Goal: Transaction & Acquisition: Purchase product/service

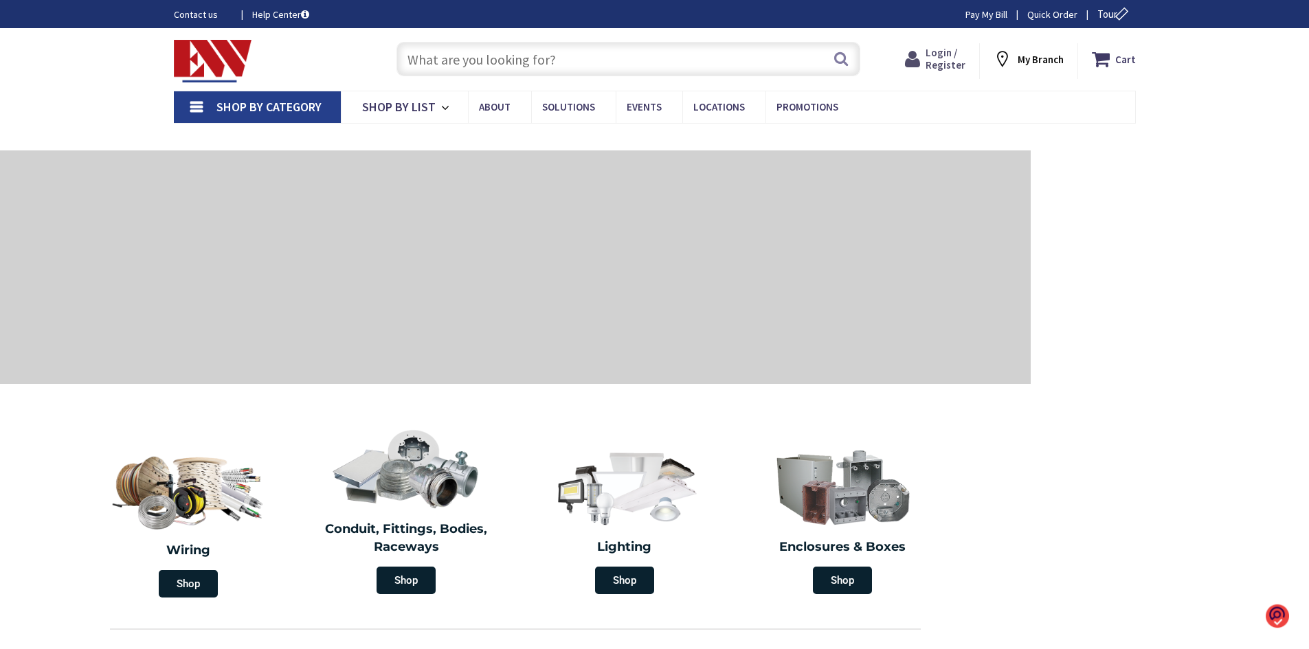
click at [950, 63] on span "Login / Register" at bounding box center [946, 58] width 40 height 25
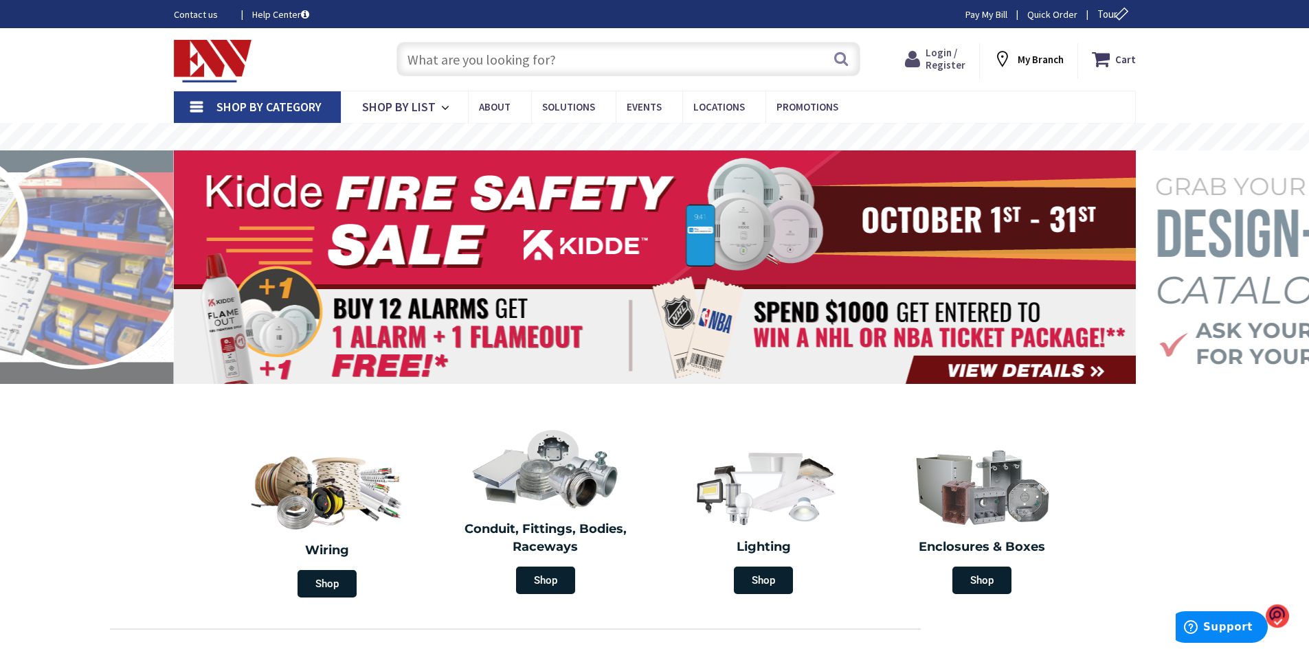
click at [941, 59] on span "Login / Register" at bounding box center [946, 58] width 40 height 25
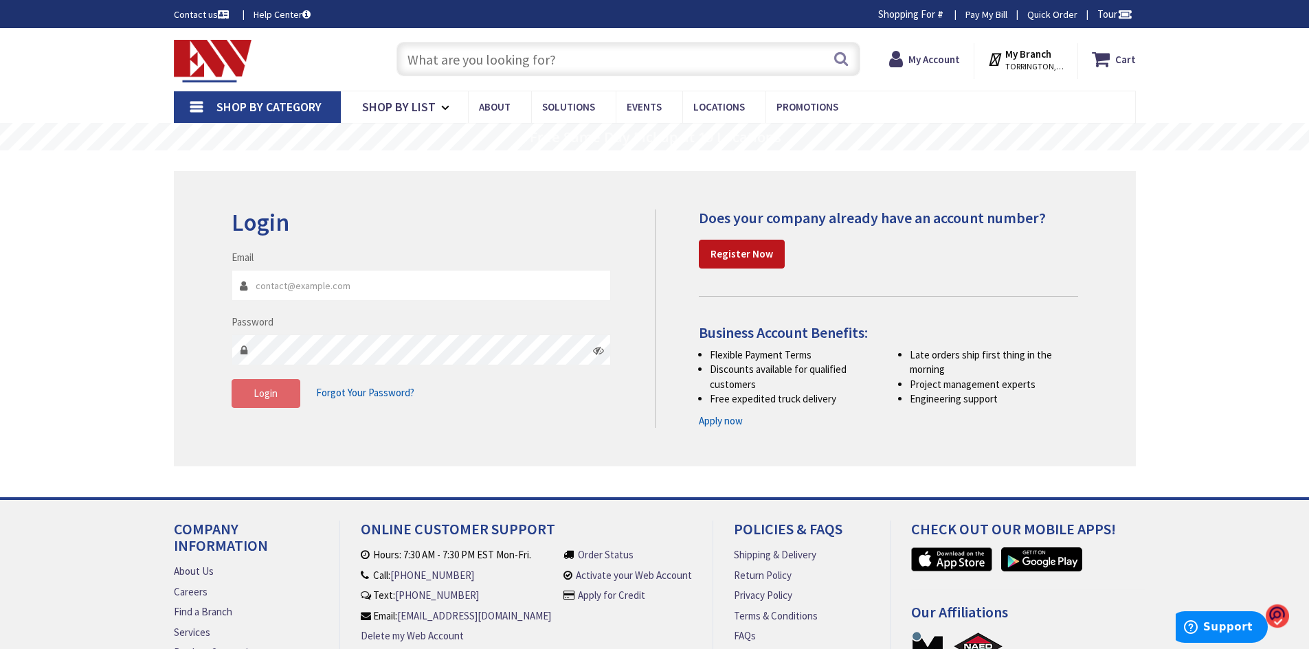
type input "[EMAIL_ADDRESS][DOMAIN_NAME]"
click at [269, 398] on span "Login" at bounding box center [266, 393] width 24 height 13
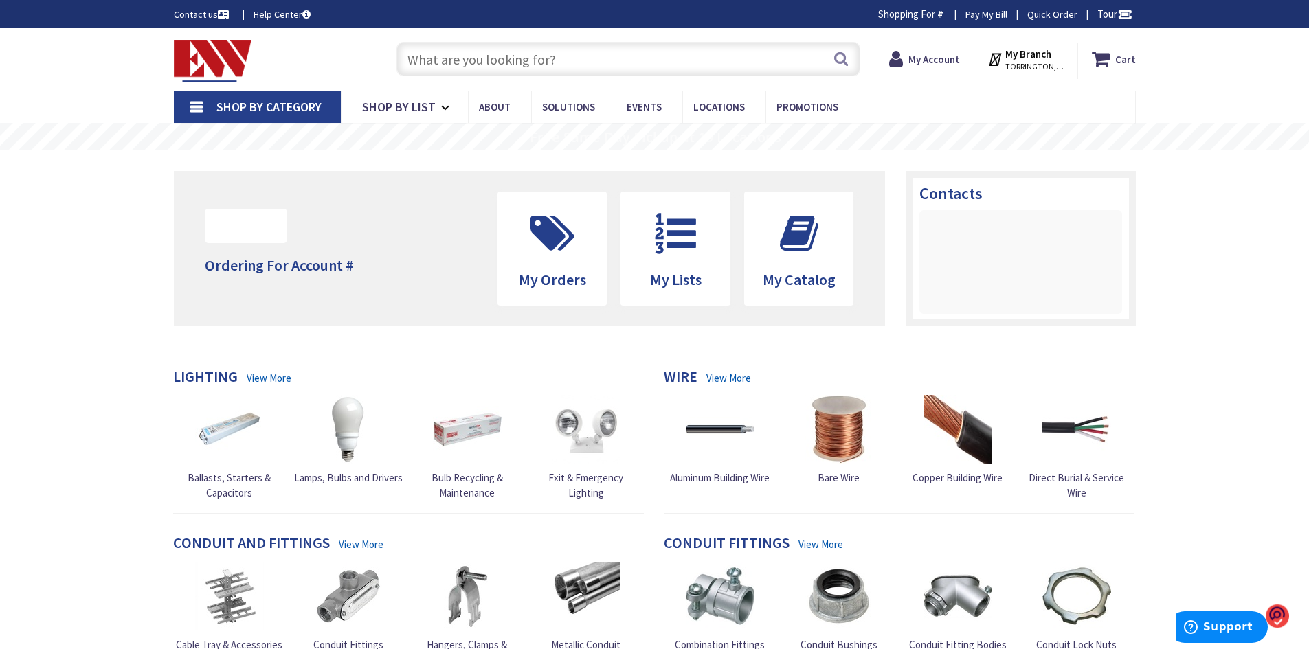
click at [582, 61] on input "text" at bounding box center [628, 59] width 464 height 34
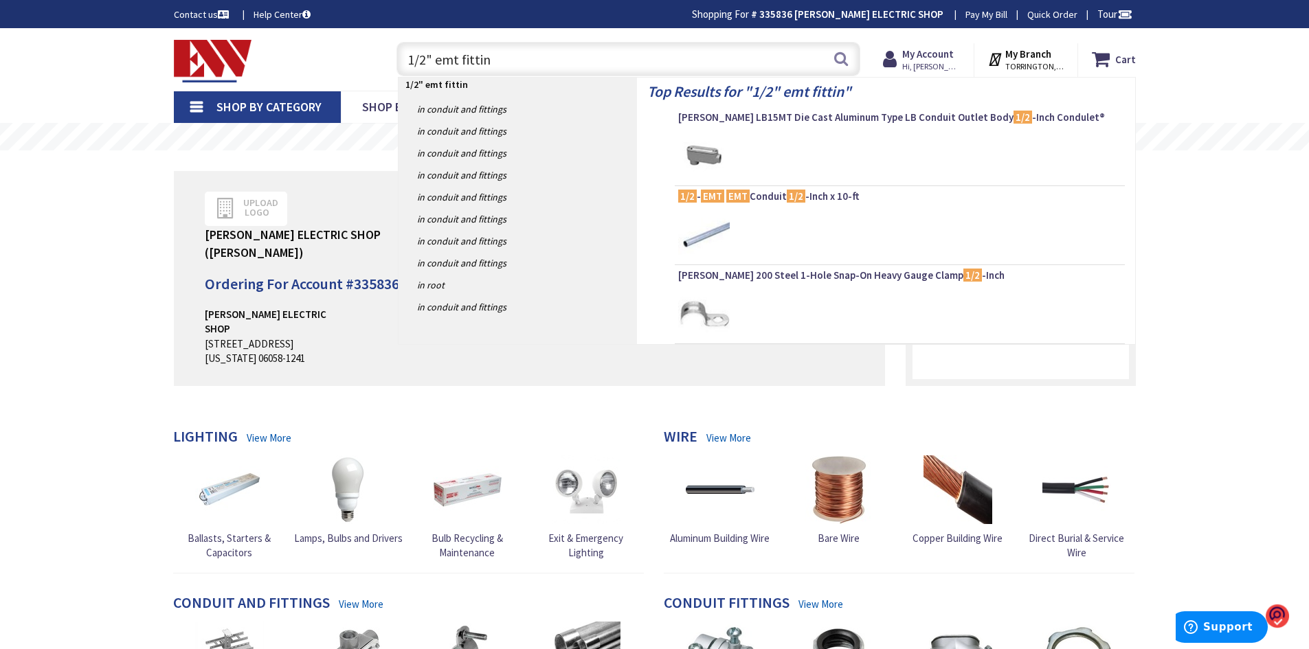
type input "1/2" emt fitting"
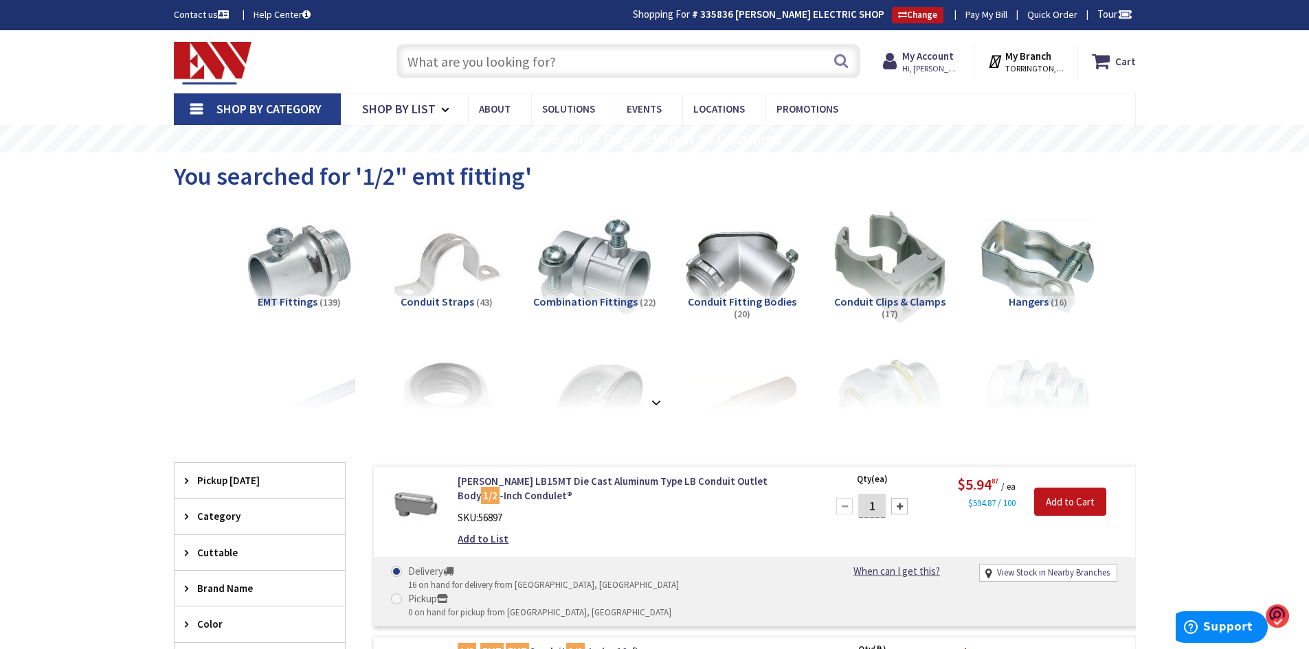
click at [456, 58] on input "text" at bounding box center [628, 61] width 464 height 34
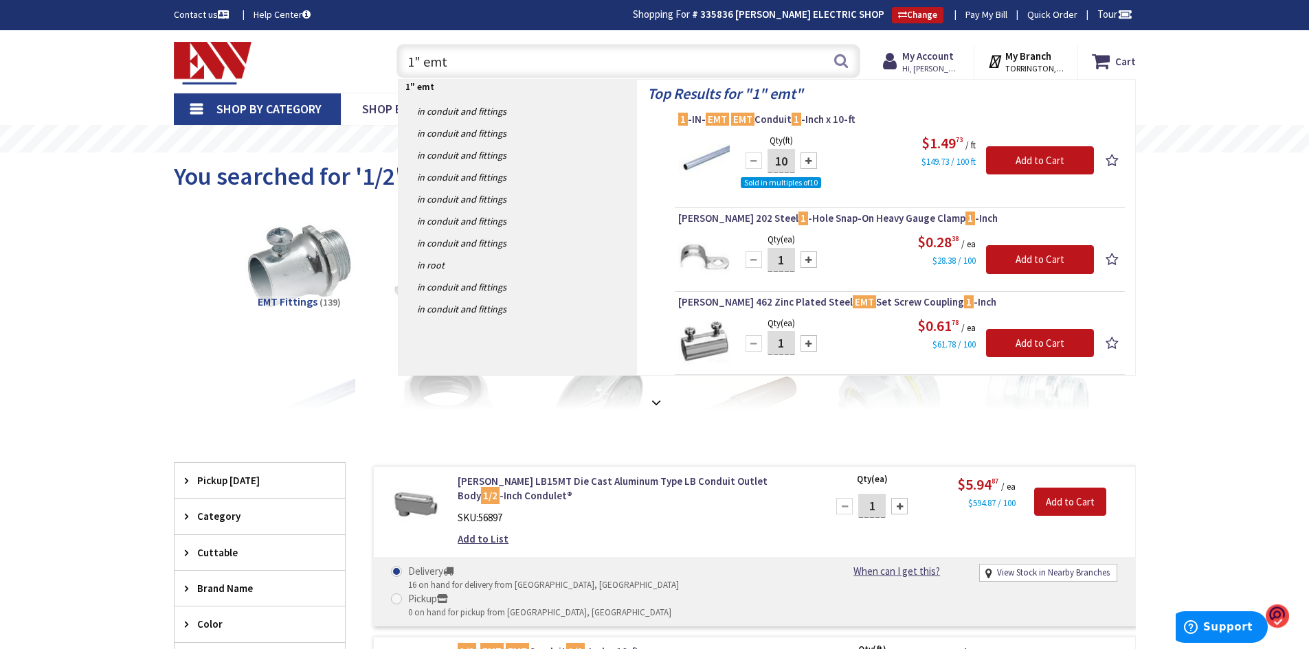
drag, startPoint x: 461, startPoint y: 58, endPoint x: 344, endPoint y: 52, distance: 117.0
click at [344, 52] on div "Toggle Nav 1" emt 1" emt Search Cart My Cart Close" at bounding box center [655, 61] width 983 height 46
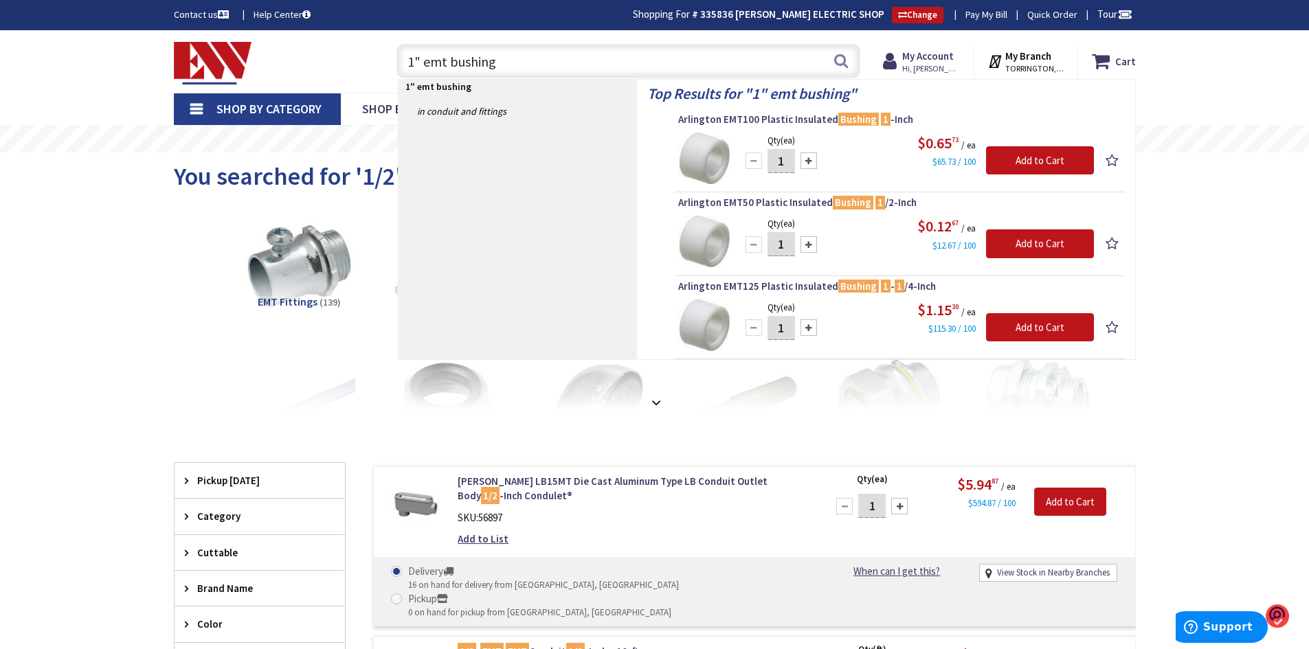
click at [518, 61] on input "1" emt bushing" at bounding box center [628, 61] width 464 height 34
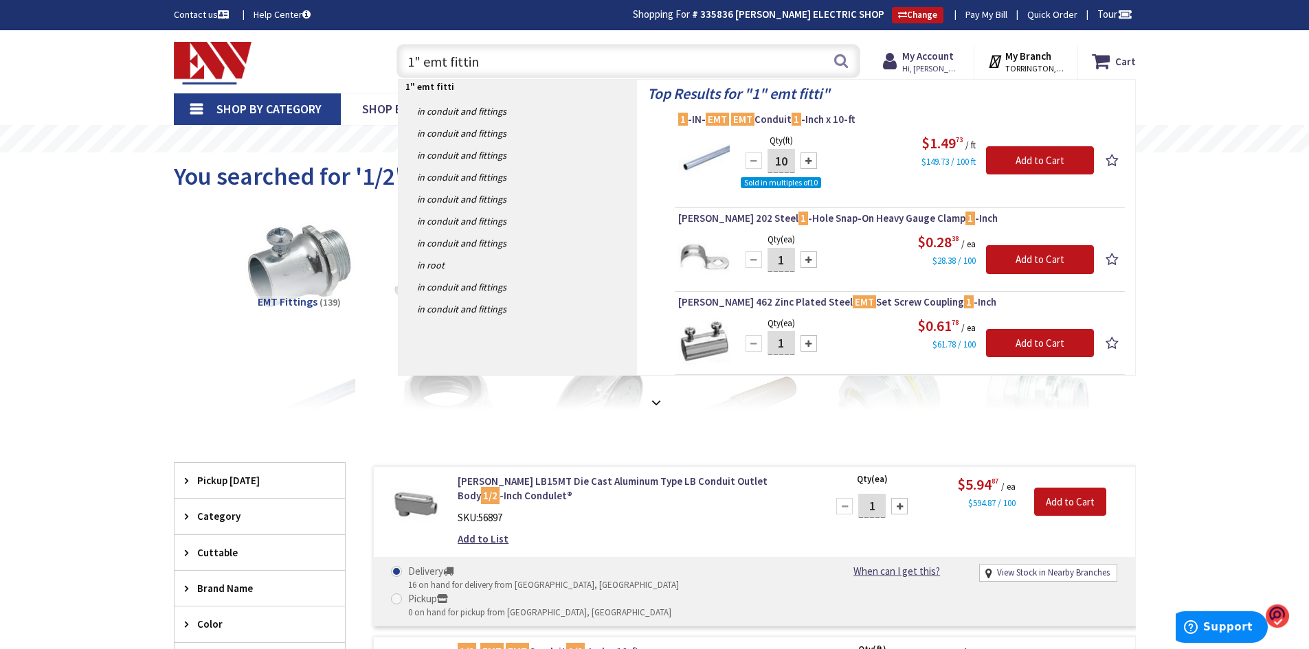
type input "1" emt fitting"
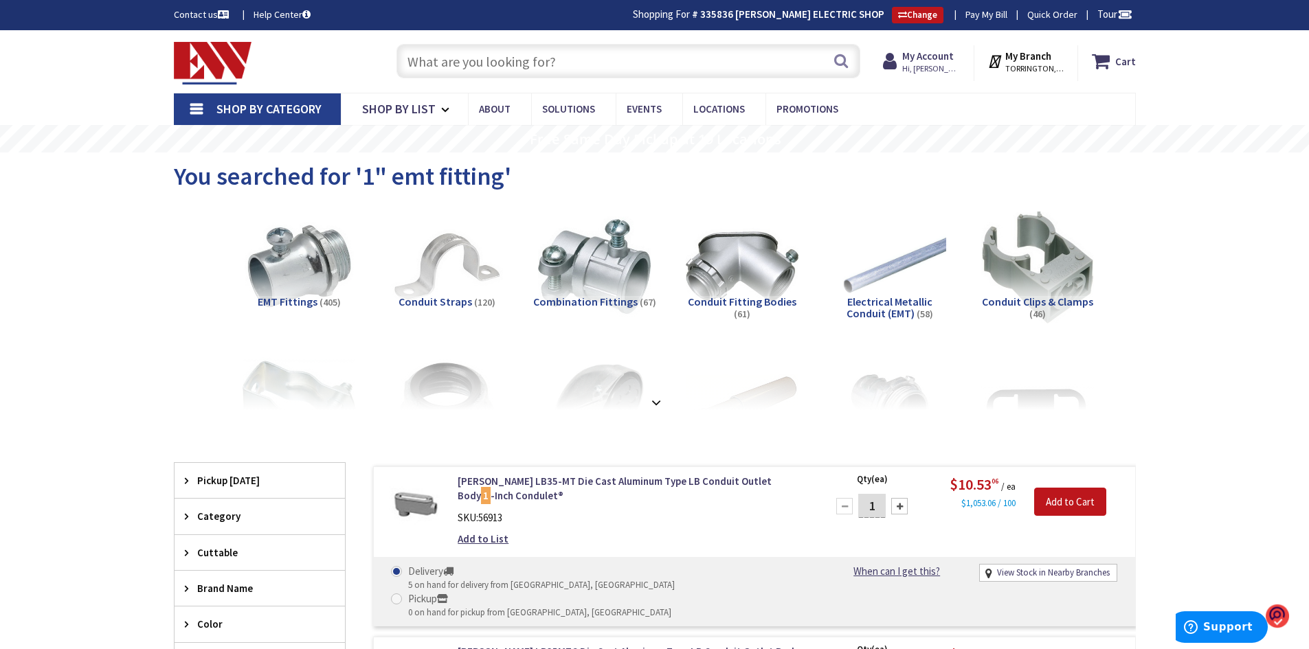
click at [509, 67] on input "text" at bounding box center [628, 61] width 464 height 34
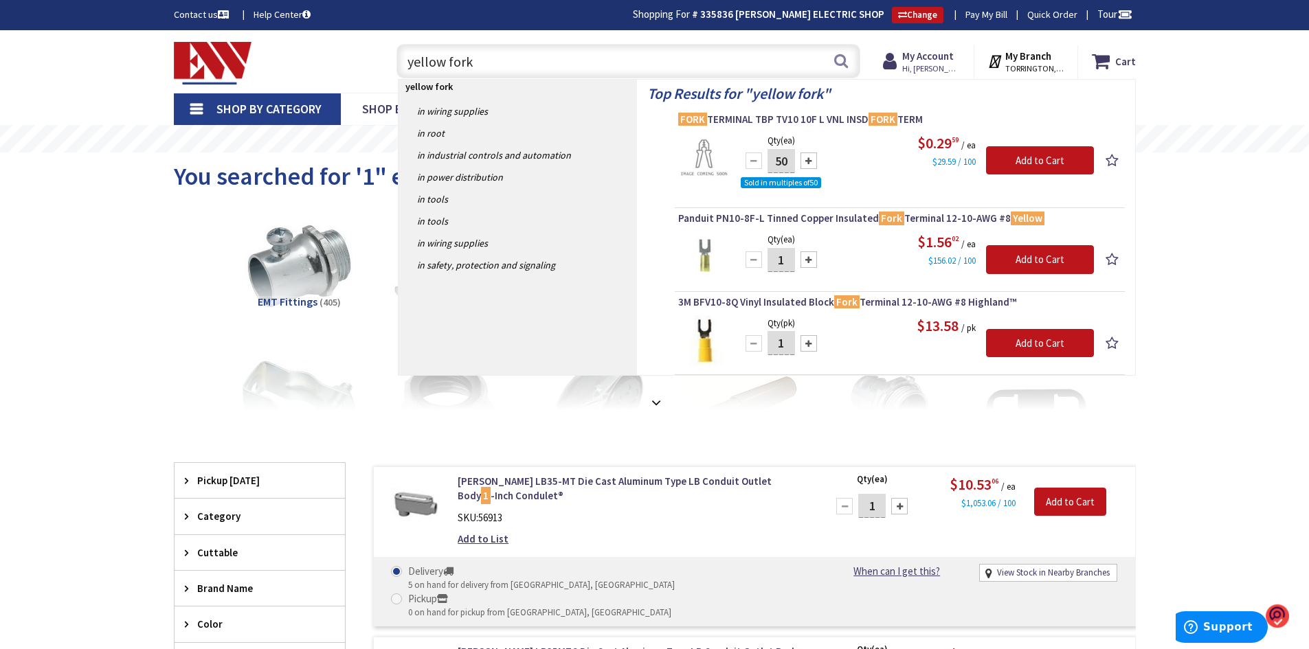
type input "yellow fork"
click at [878, 306] on span "3M BFV10-8Q Vinyl Insulated Block Fork Terminal 12-10-AWG #8 Highland™" at bounding box center [899, 302] width 443 height 14
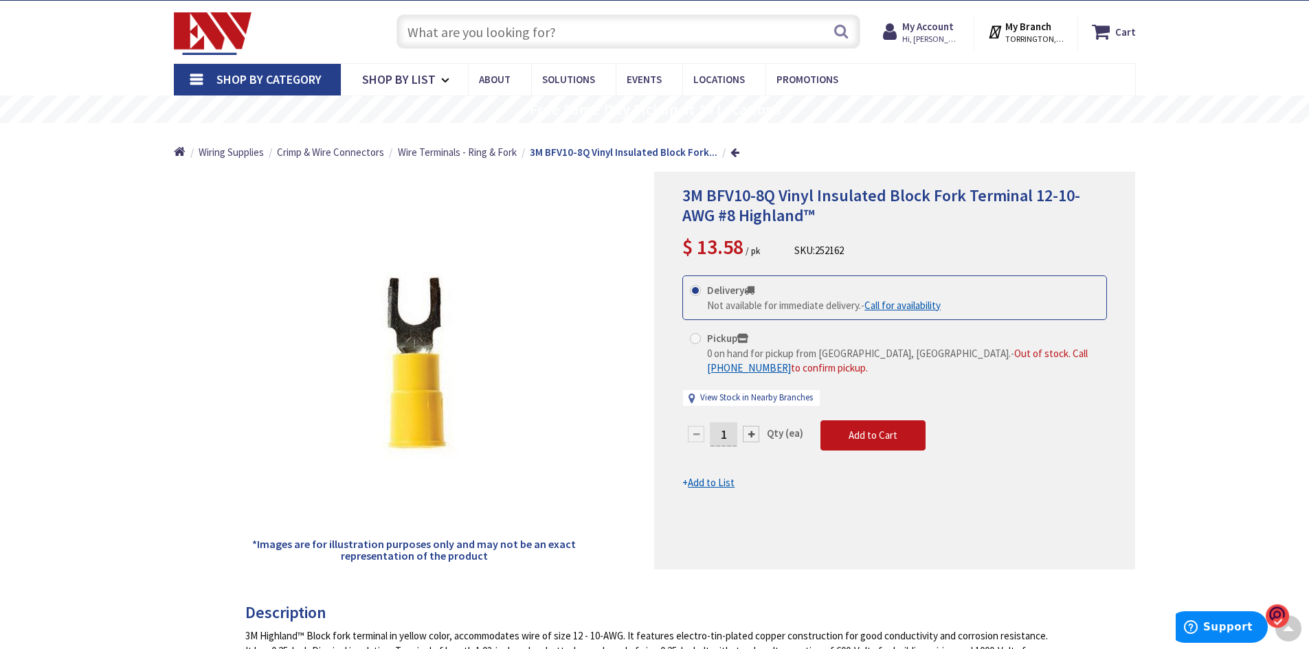
scroll to position [25, 0]
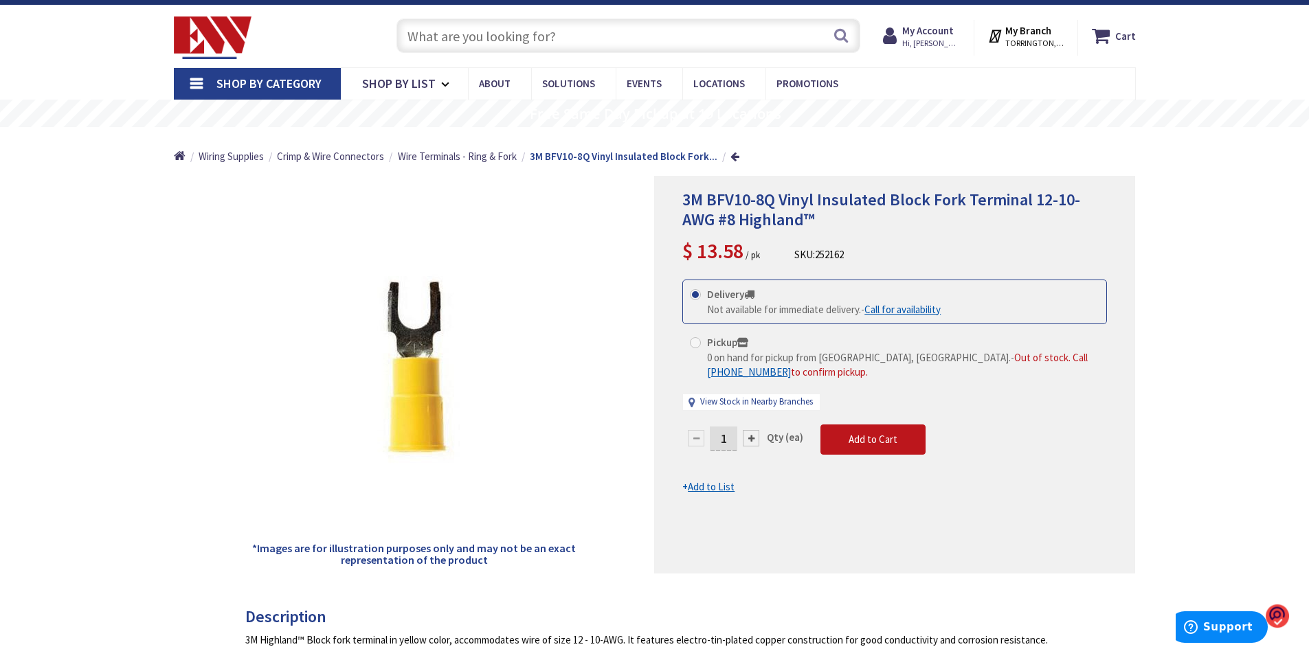
click at [430, 35] on input "text" at bounding box center [628, 36] width 464 height 34
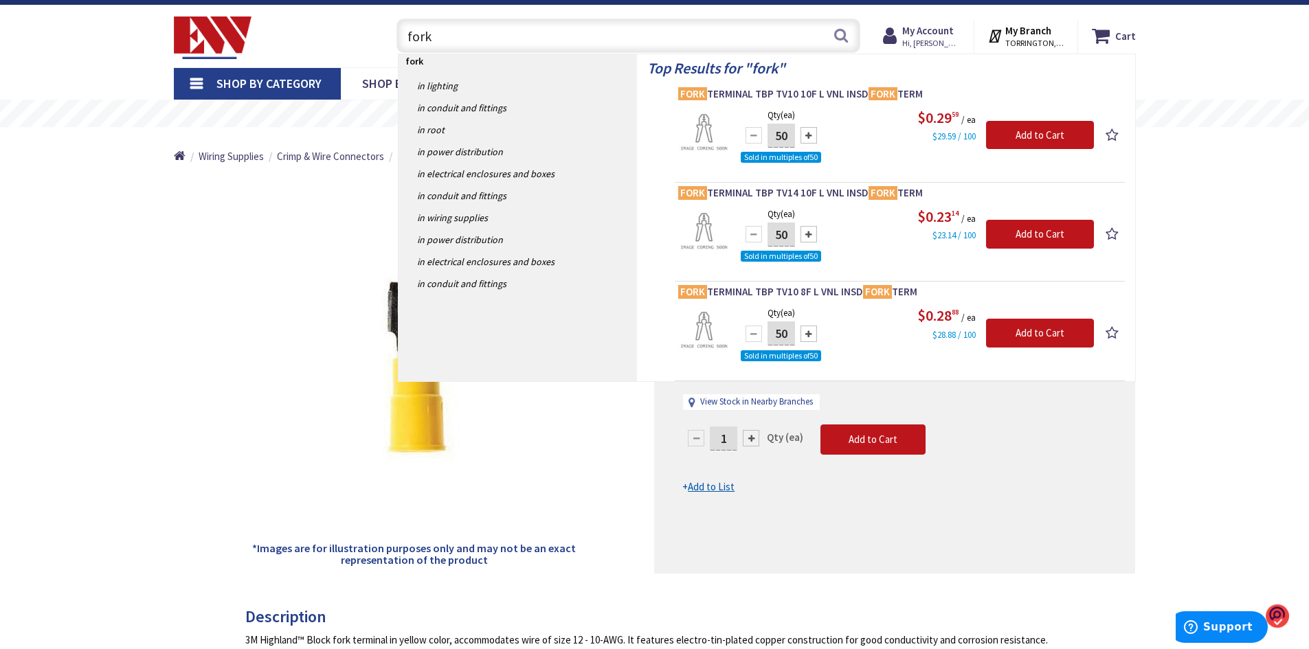
click at [611, 476] on div "*Images are for illustration purposes only and may not be an exact representati…" at bounding box center [414, 375] width 481 height 398
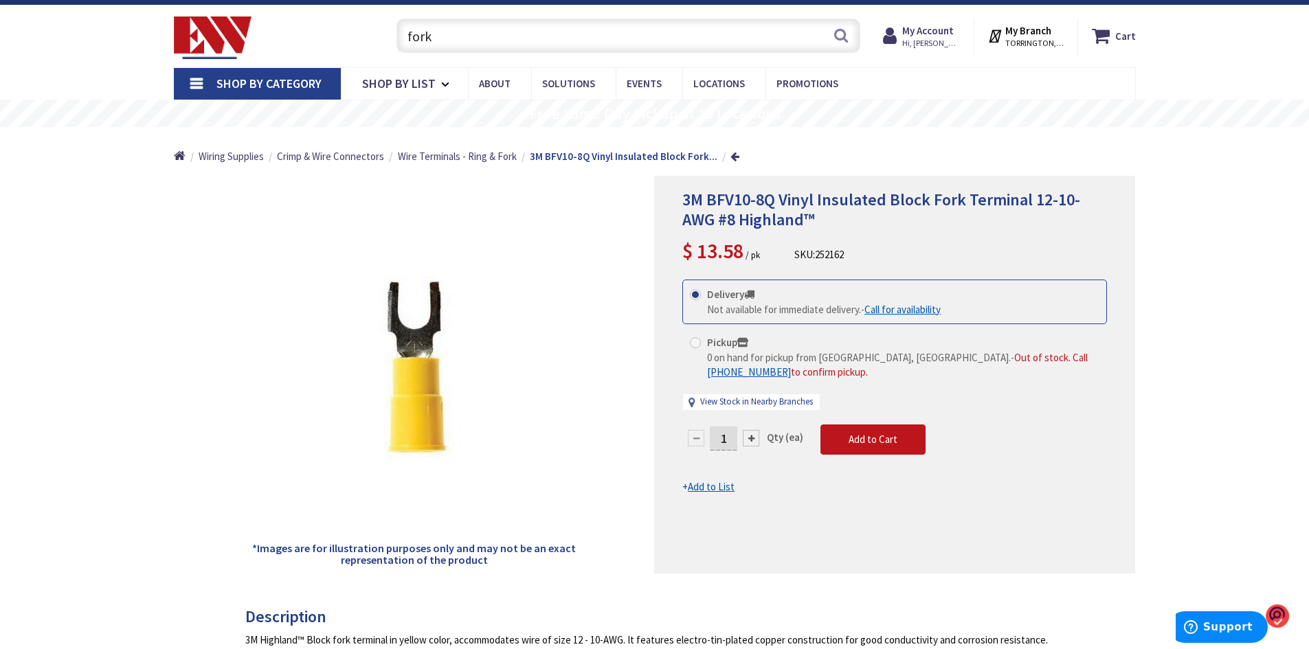
click at [445, 38] on input "fork" at bounding box center [628, 36] width 464 height 34
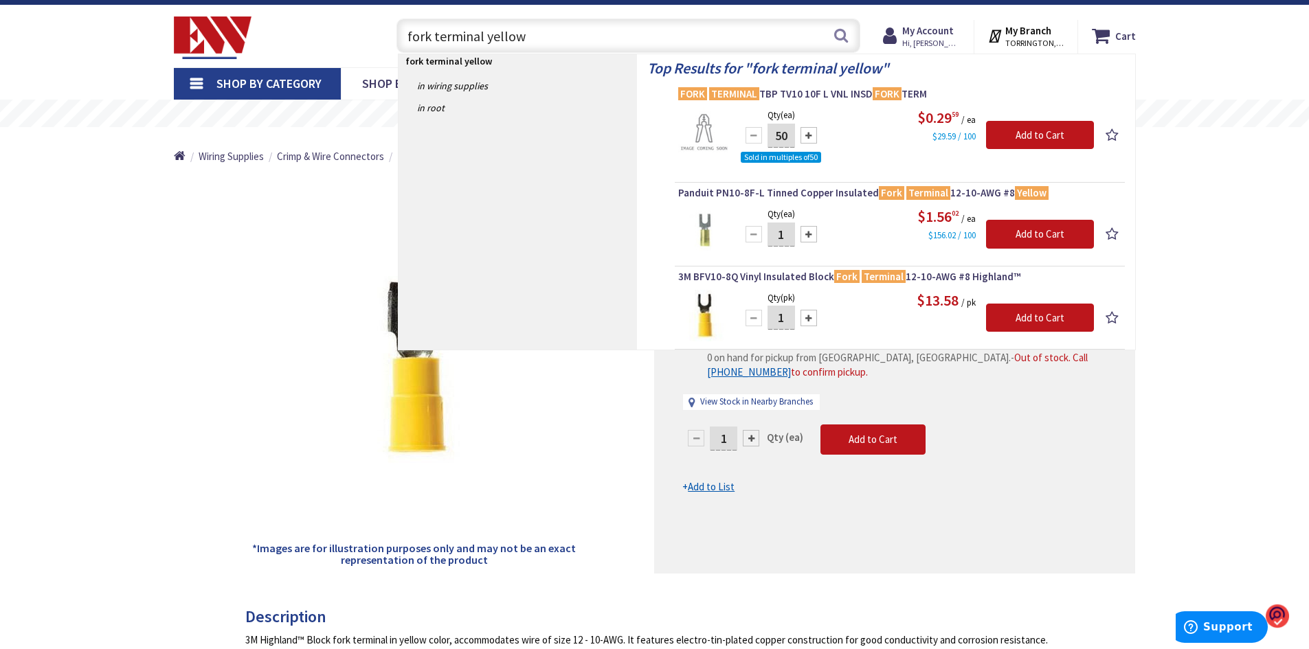
type input "fork terminal yellow"
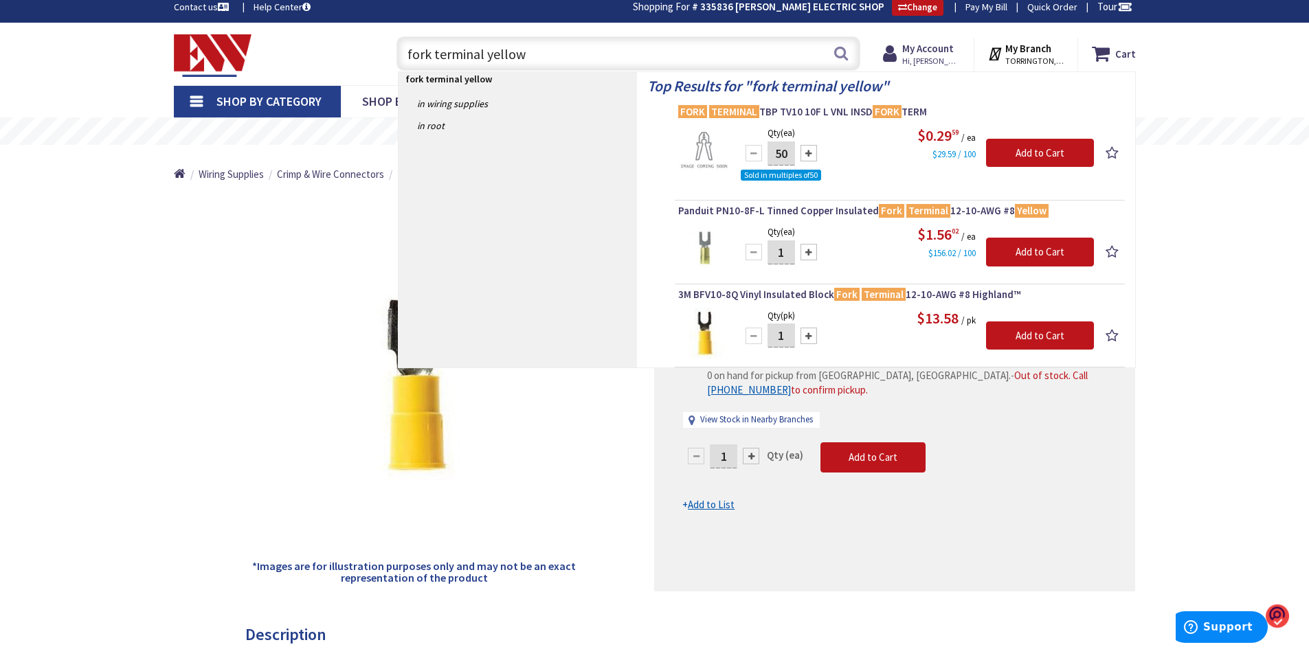
scroll to position [0, 0]
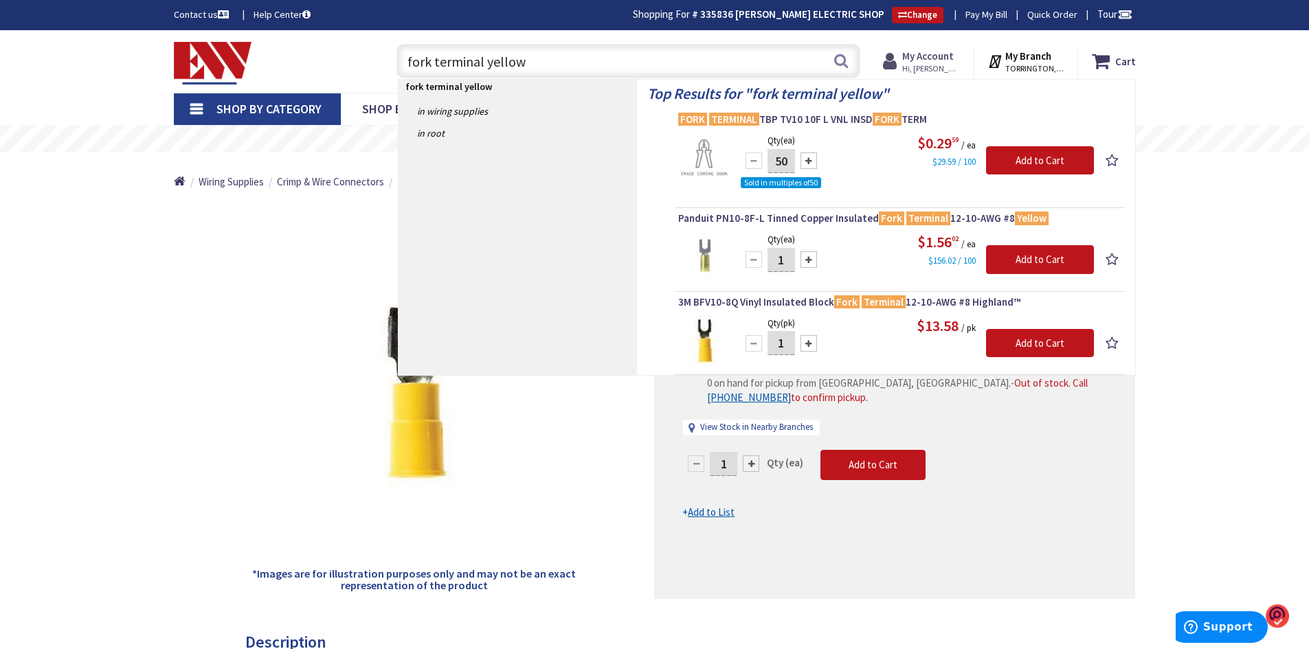
click at [923, 63] on span "Hi, [PERSON_NAME]" at bounding box center [931, 68] width 58 height 11
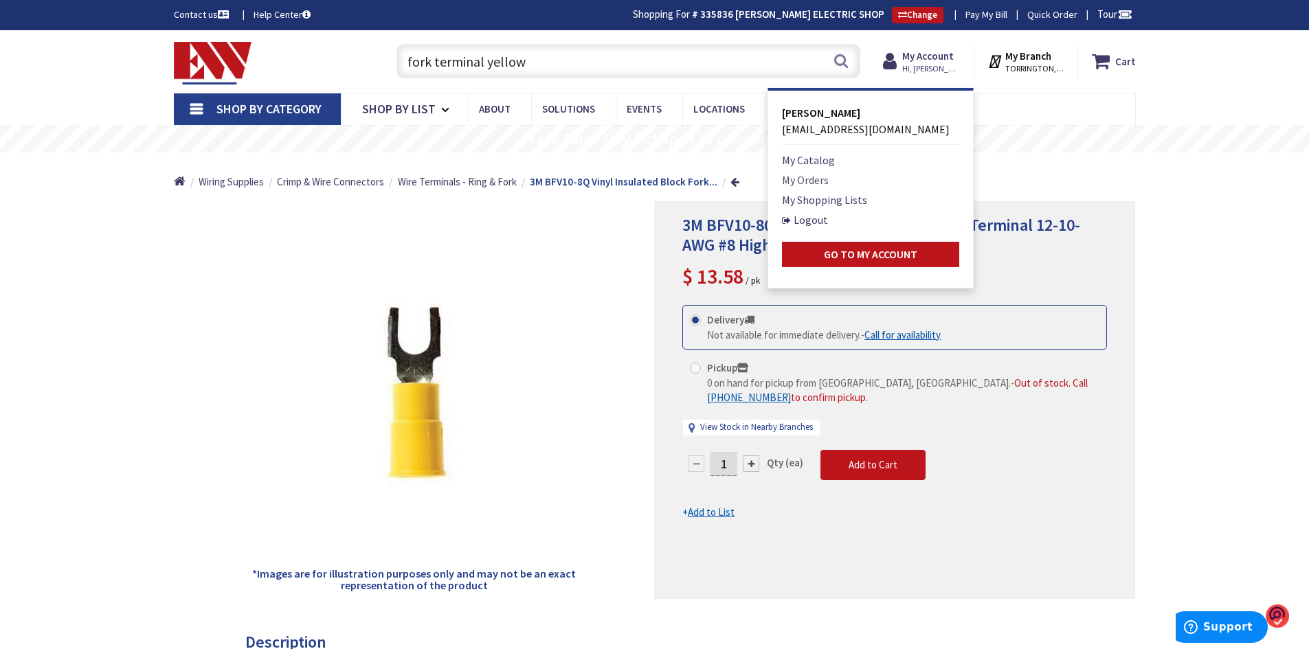
click at [809, 179] on link "My Orders" at bounding box center [805, 180] width 47 height 16
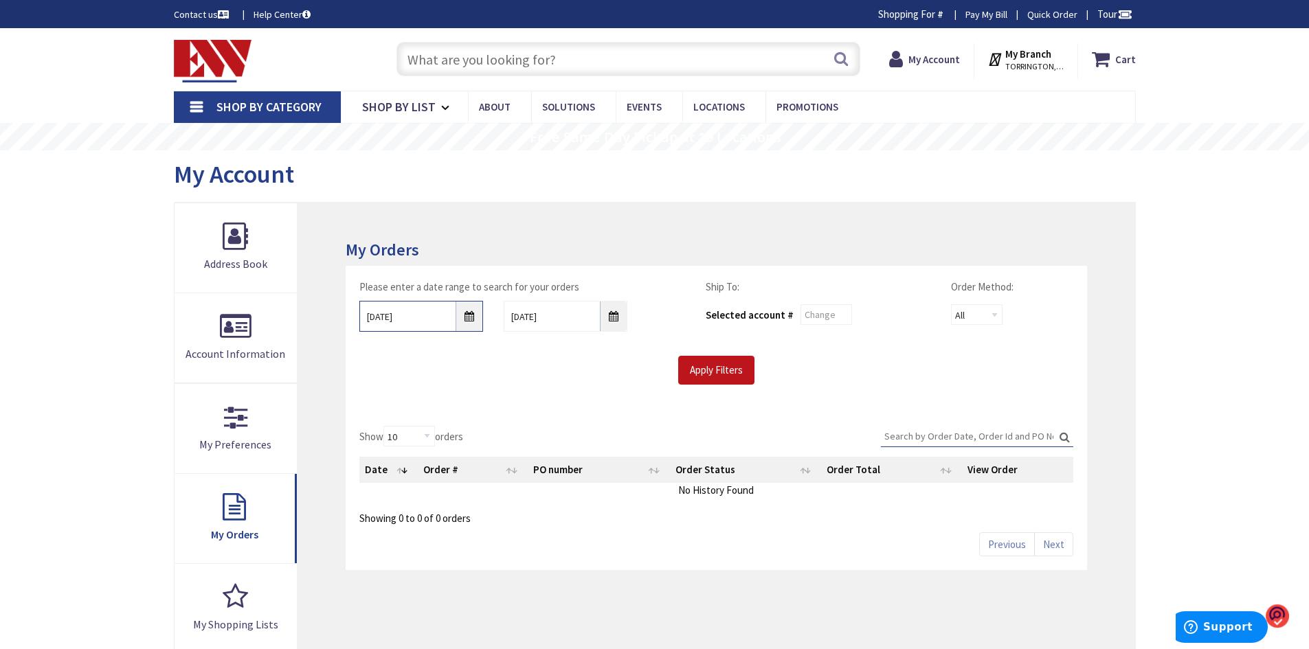
click at [466, 318] on input "[DATE]" at bounding box center [421, 316] width 124 height 31
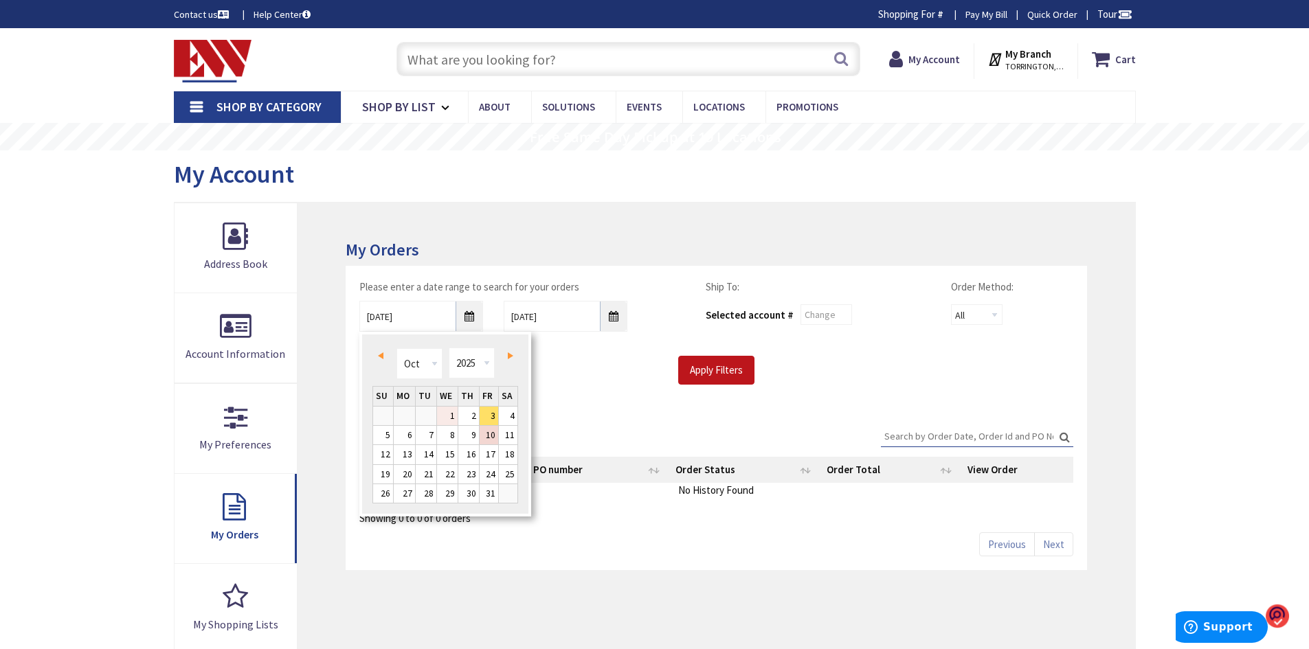
click at [447, 412] on link "1" at bounding box center [447, 416] width 21 height 19
type input "10/01/2025"
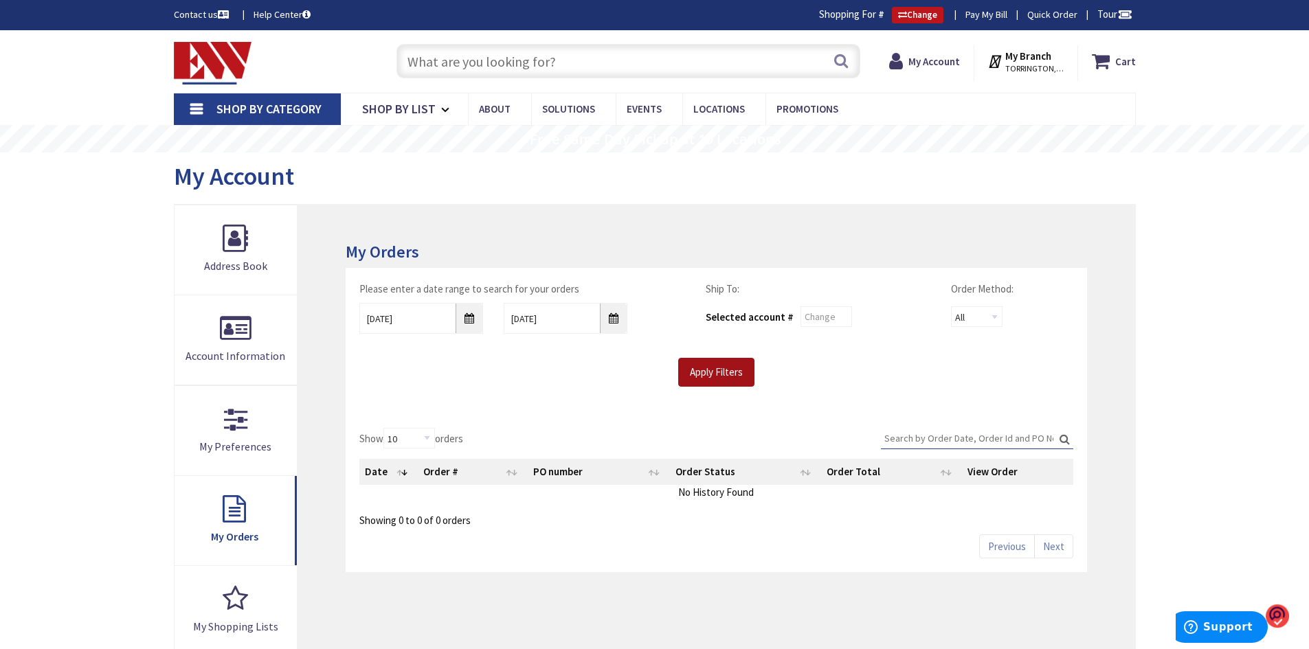
click at [734, 374] on input "Apply Filters" at bounding box center [716, 372] width 76 height 29
click at [573, 62] on input "text" at bounding box center [628, 61] width 464 height 34
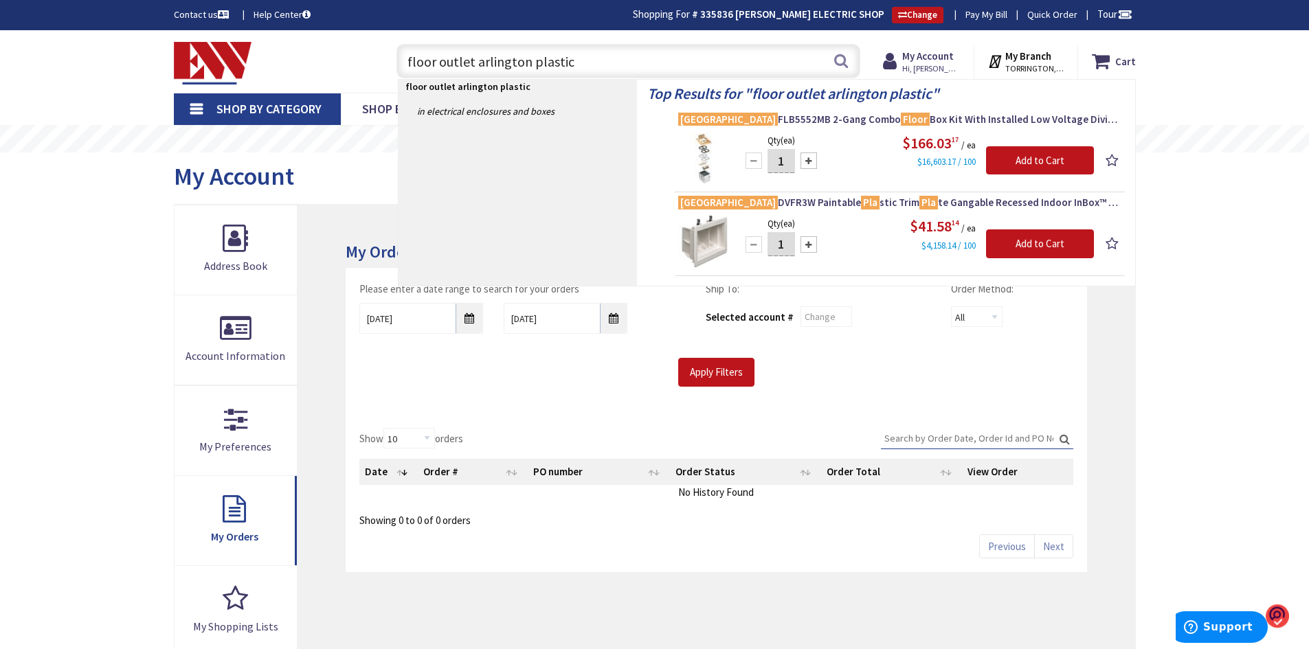
type input "floor outlet arlington plastic"
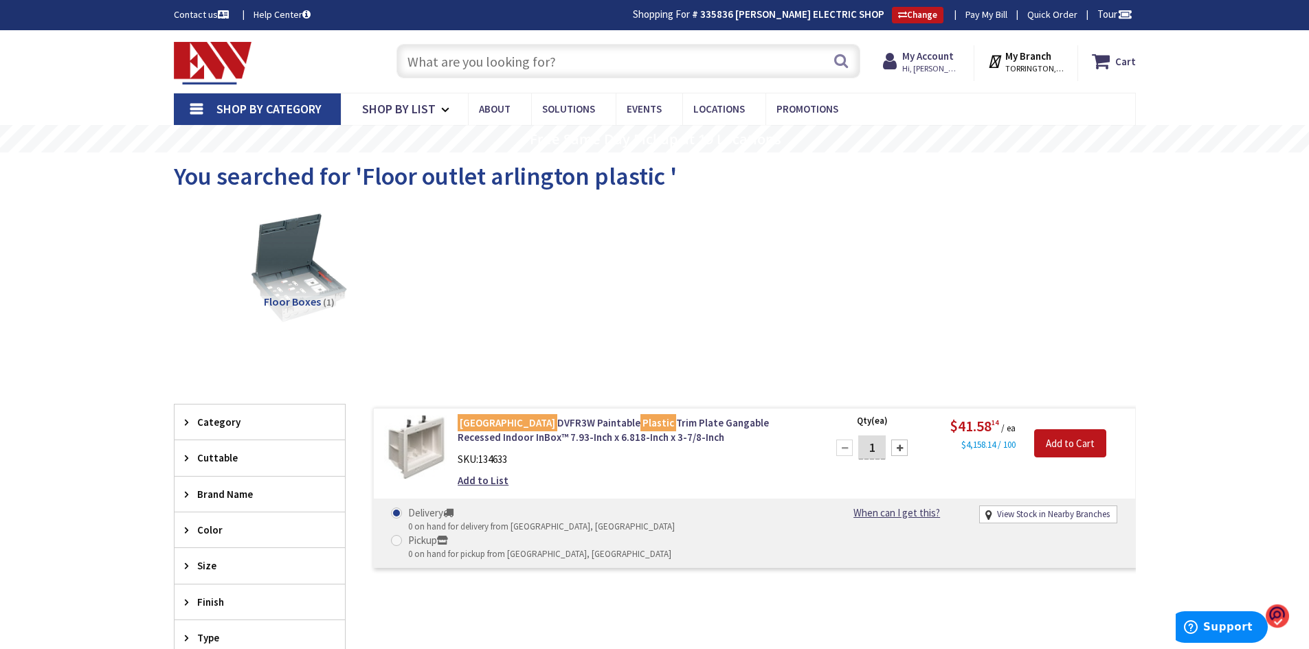
click at [466, 56] on input "text" at bounding box center [628, 61] width 464 height 34
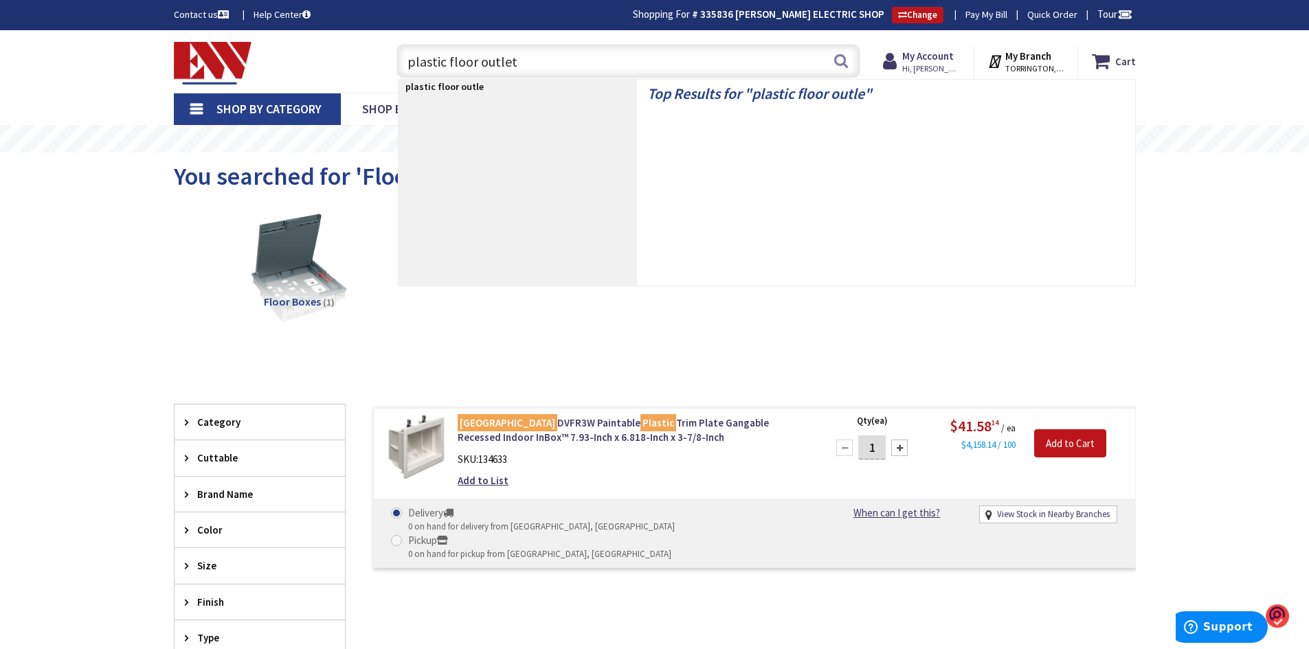
type input "plastic floor outlet"
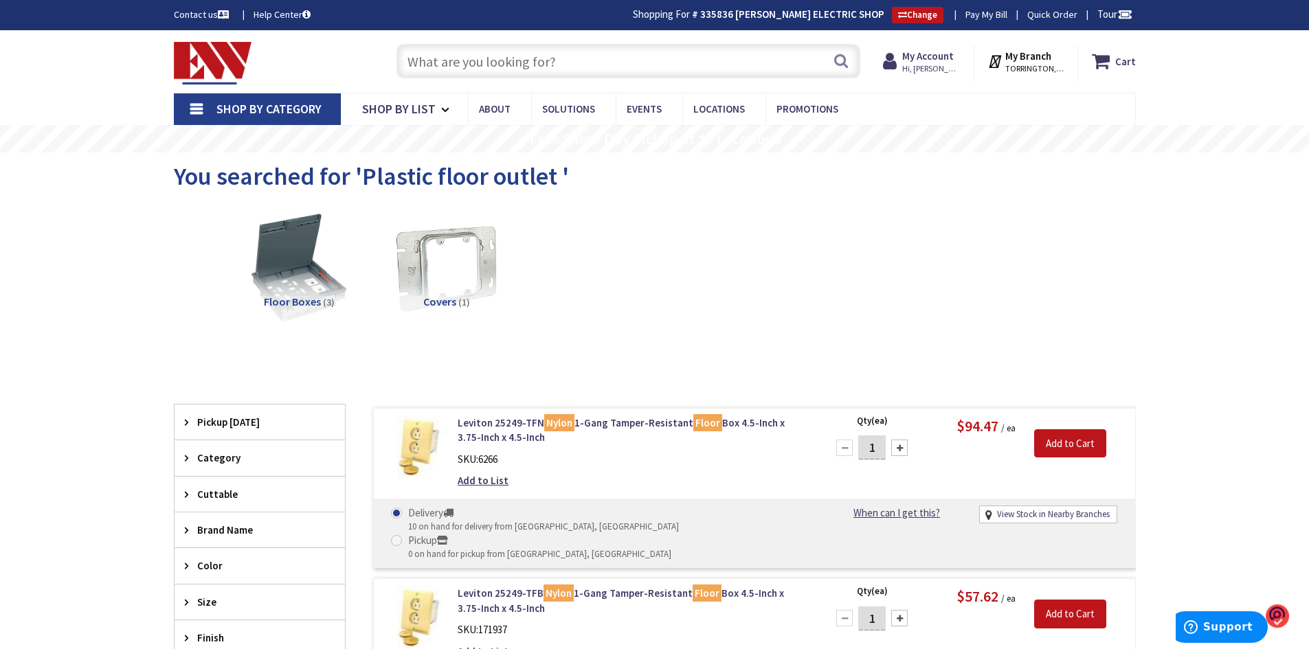
click at [528, 53] on input "text" at bounding box center [628, 61] width 464 height 34
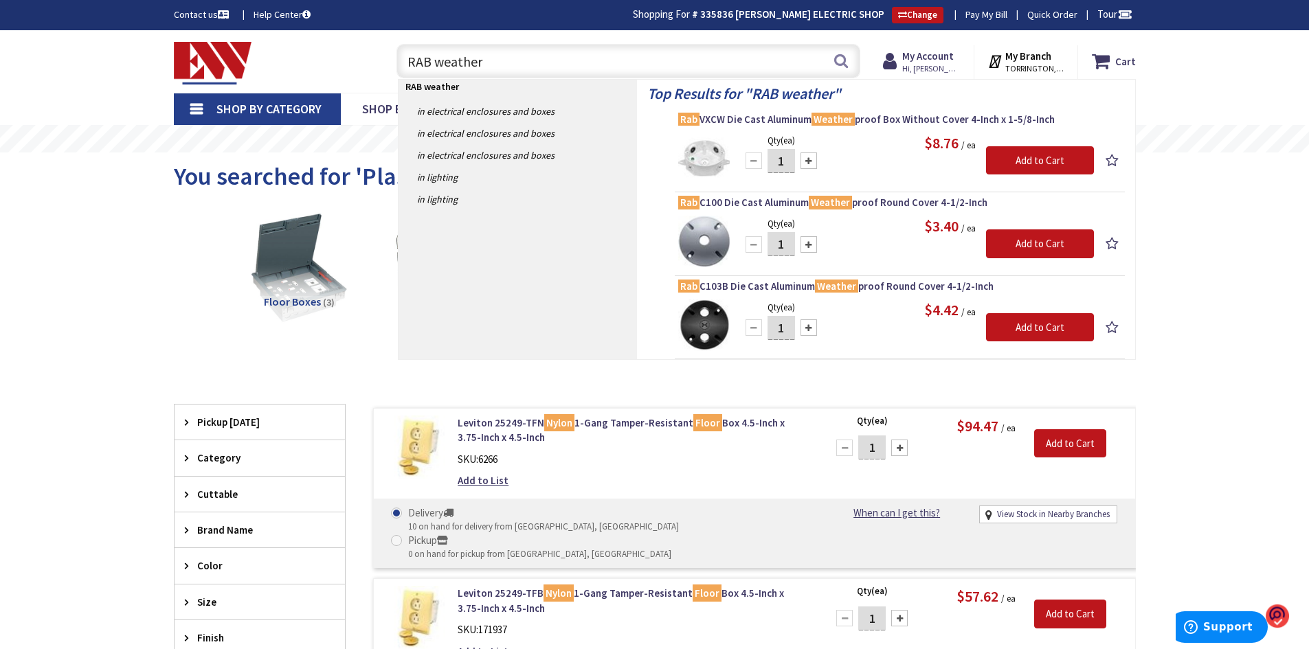
type input "RAB weather"
click at [560, 60] on input "RAB weather" at bounding box center [628, 61] width 464 height 34
click at [937, 52] on strong "My Account" at bounding box center [928, 55] width 52 height 13
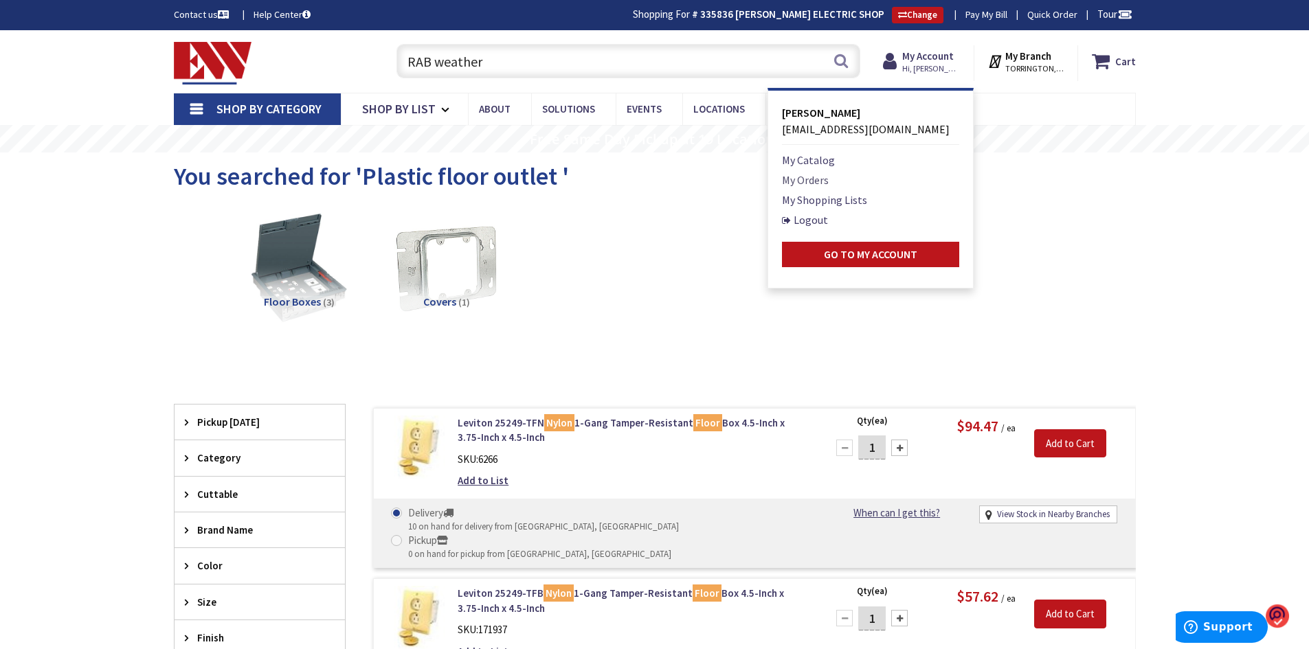
click at [818, 181] on link "My Orders" at bounding box center [805, 180] width 47 height 16
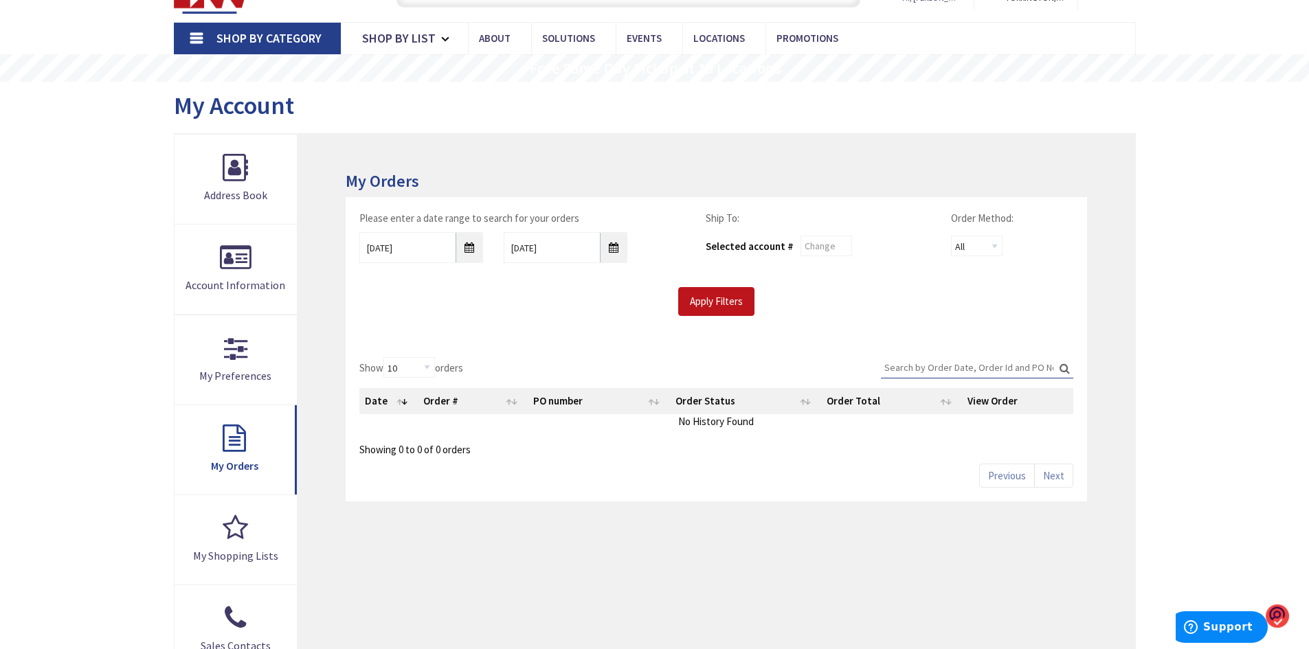
scroll to position [71, 0]
